Goal: Information Seeking & Learning: Check status

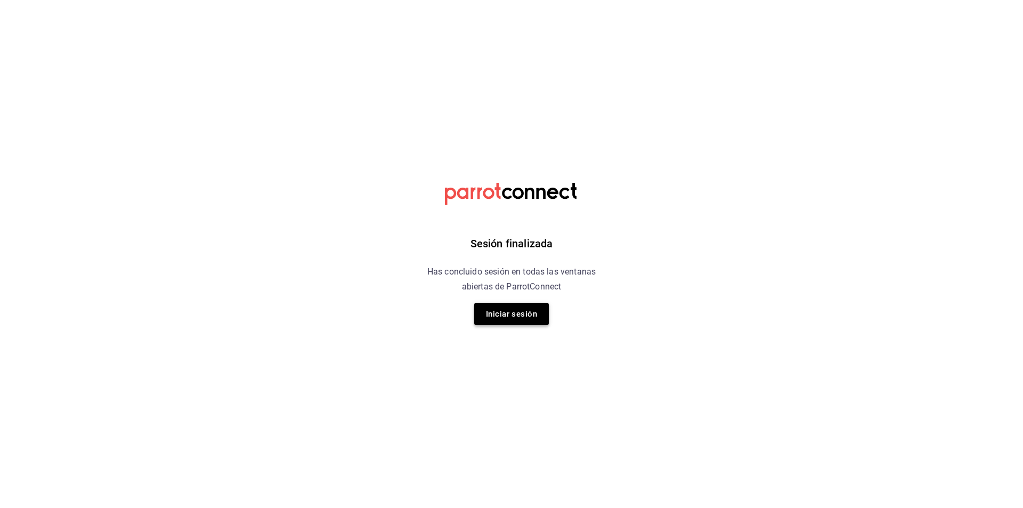
click at [510, 313] on button "Iniciar sesión" at bounding box center [511, 314] width 75 height 22
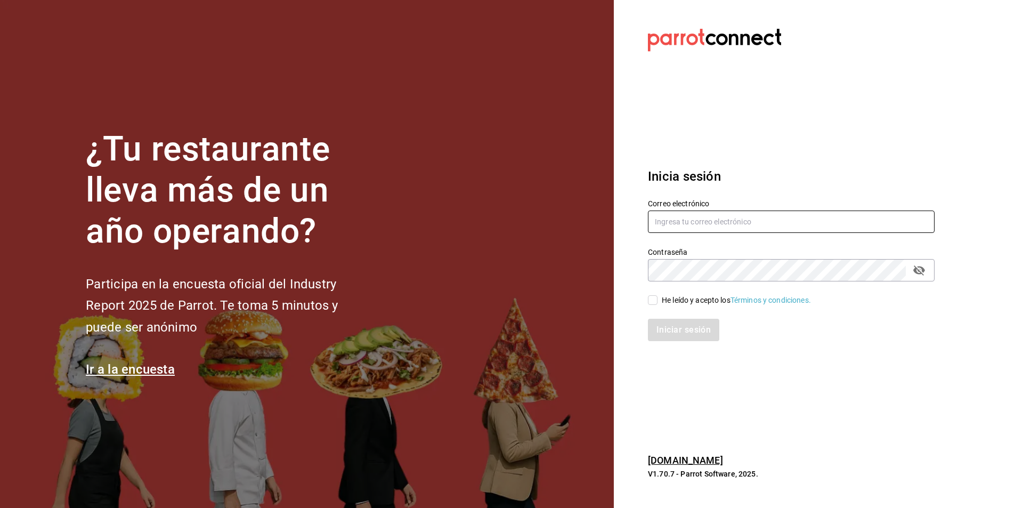
type input "[EMAIL_ADDRESS][DOMAIN_NAME]"
click at [652, 302] on input "He leído y acepto los Términos y condiciones." at bounding box center [653, 300] width 10 height 10
checkbox input "true"
click at [662, 321] on button "Iniciar sesión" at bounding box center [684, 330] width 72 height 22
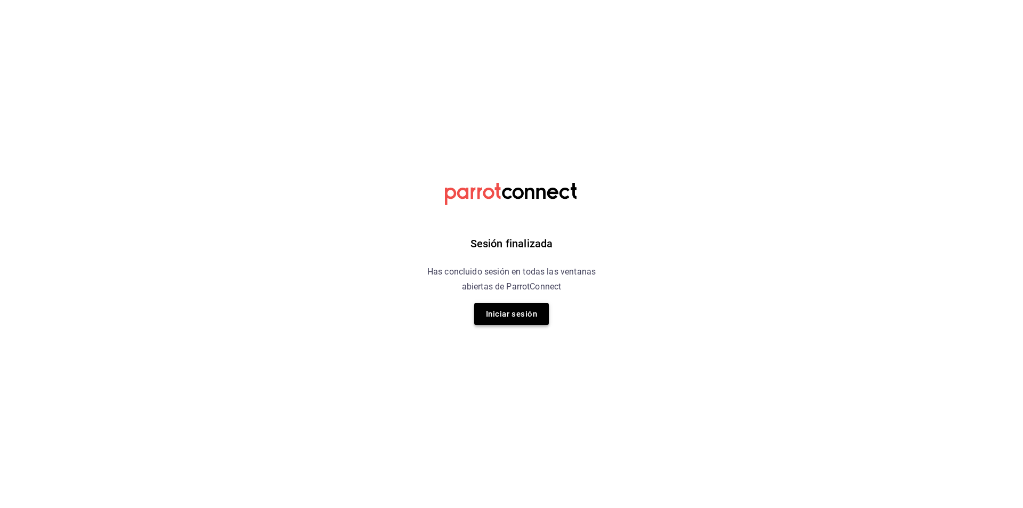
click at [522, 310] on button "Iniciar sesión" at bounding box center [511, 314] width 75 height 22
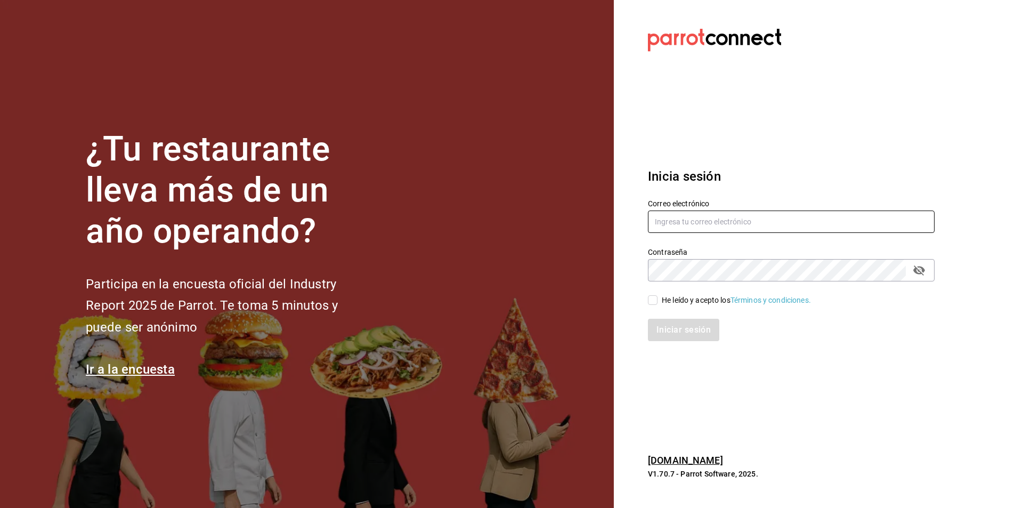
type input "[EMAIL_ADDRESS][DOMAIN_NAME]"
click at [655, 303] on input "He leído y acepto los Términos y condiciones." at bounding box center [653, 300] width 10 height 10
checkbox input "true"
click at [673, 329] on button "Iniciar sesión" at bounding box center [684, 330] width 72 height 22
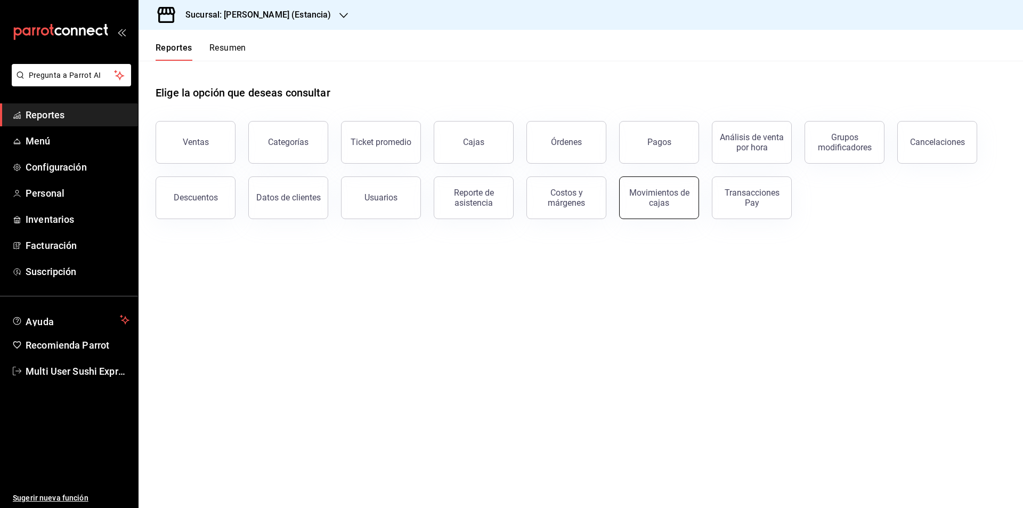
click at [657, 209] on button "Movimientos de cajas" at bounding box center [659, 197] width 80 height 43
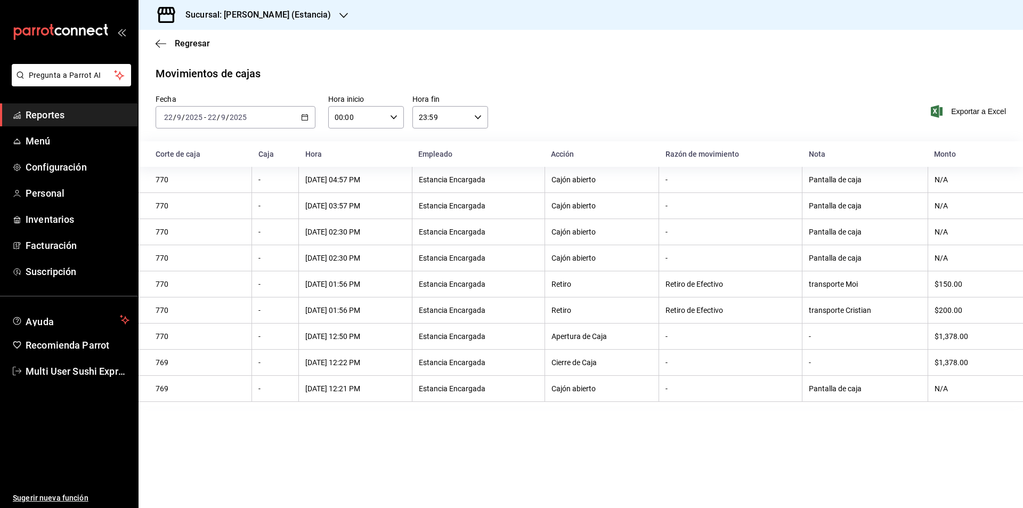
click at [305, 119] on icon "button" at bounding box center [304, 116] width 7 height 7
click at [207, 269] on span "Rango de fechas" at bounding box center [206, 269] width 83 height 11
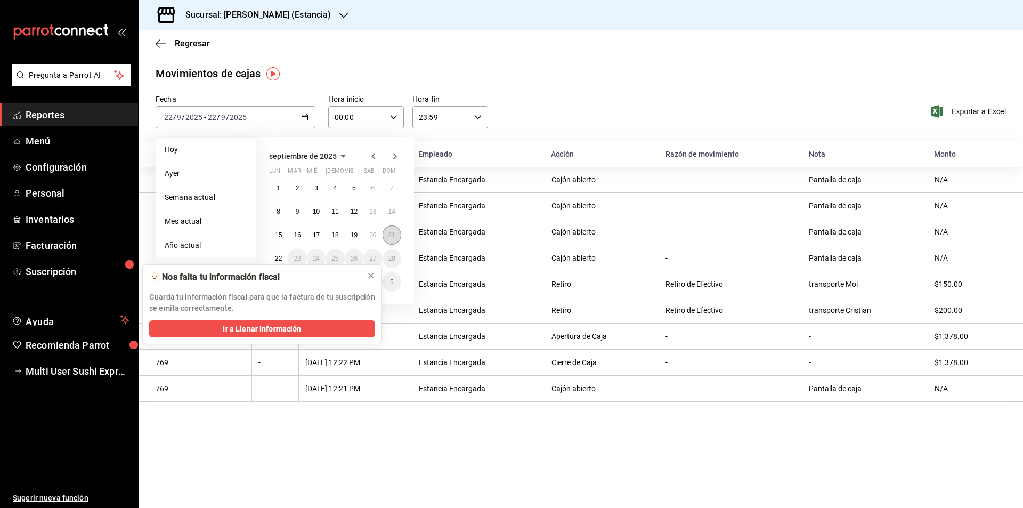
click at [390, 237] on abbr "21" at bounding box center [391, 234] width 7 height 7
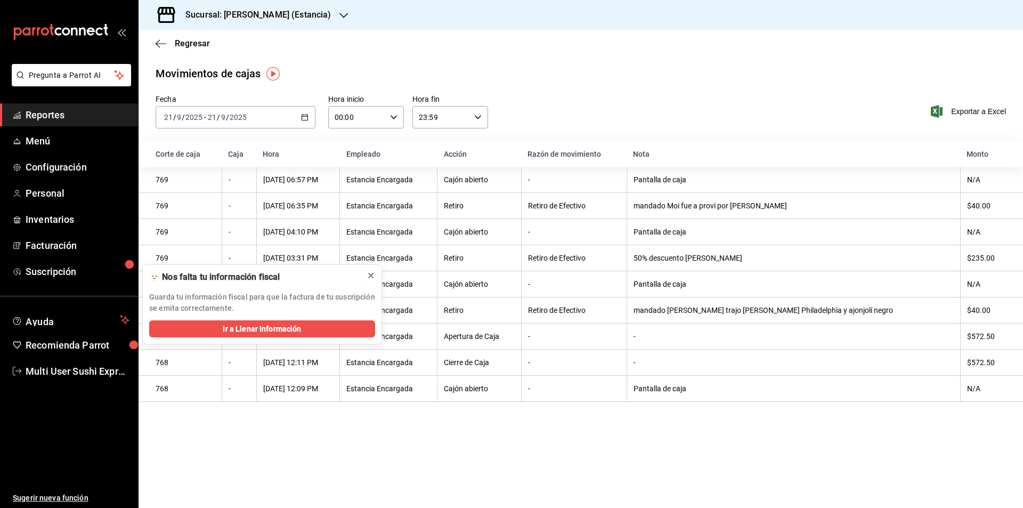
click at [369, 276] on icon at bounding box center [371, 275] width 9 height 9
